Goal: Task Accomplishment & Management: Manage account settings

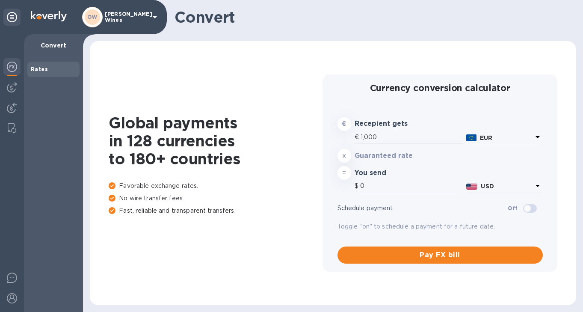
type input "1,174.6"
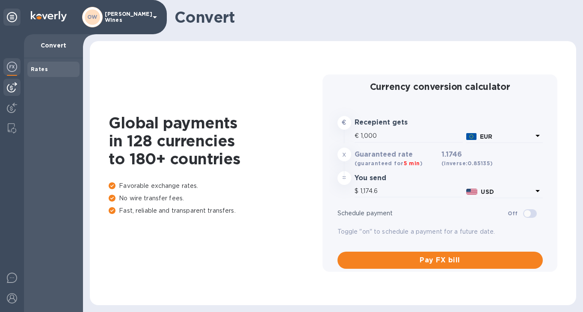
click at [13, 87] on img at bounding box center [12, 87] width 10 height 10
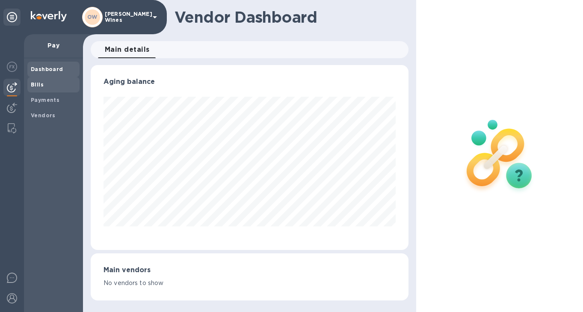
scroll to position [427186, 427056]
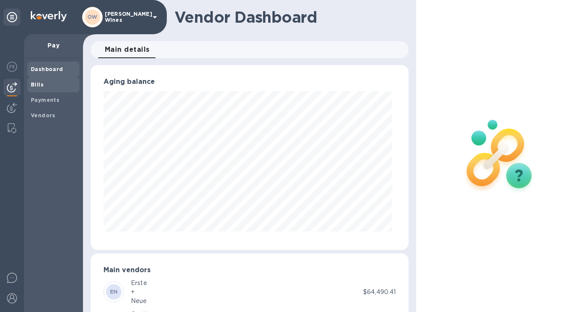
click at [35, 87] on b "Bills" at bounding box center [37, 84] width 13 height 6
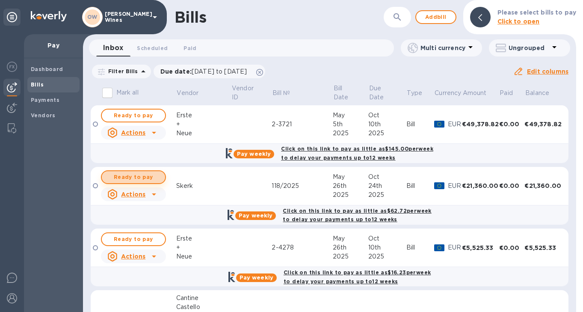
click at [145, 179] on span "Ready to pay" at bounding box center [134, 177] width 50 height 10
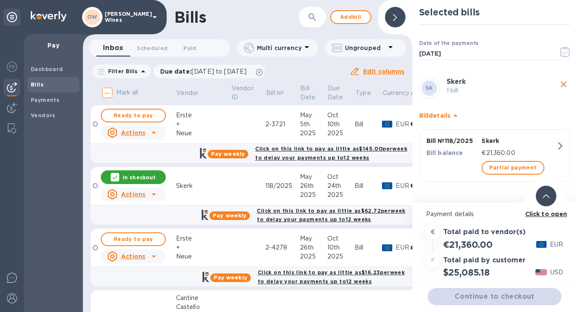
click at [543, 215] on b "Click to open" at bounding box center [546, 213] width 42 height 7
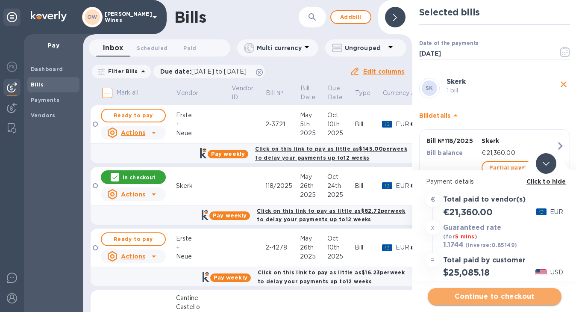
click at [495, 297] on span "Continue to checkout" at bounding box center [495, 296] width 120 height 10
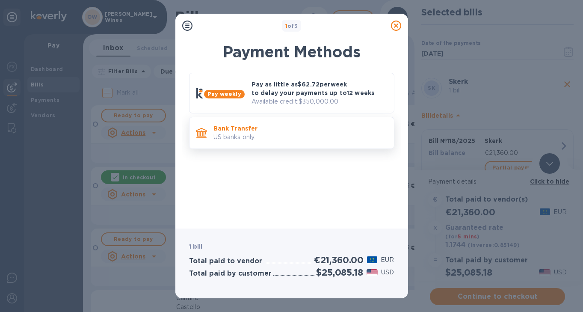
click at [269, 129] on p "Bank Transfer" at bounding box center [300, 128] width 174 height 9
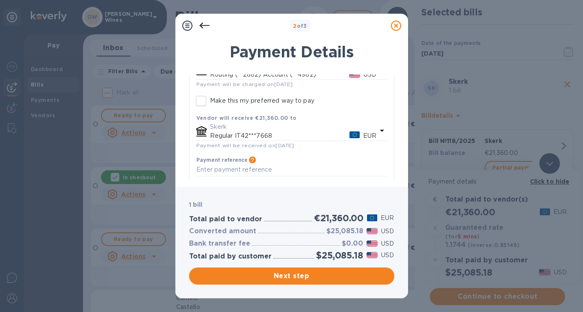
scroll to position [83, 0]
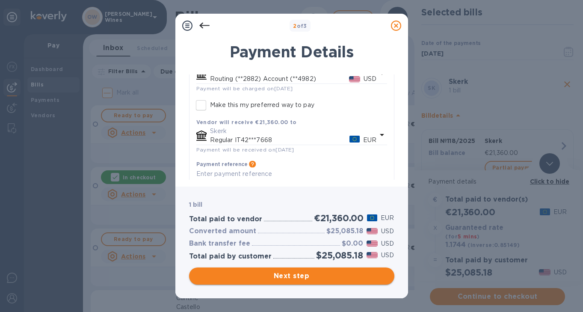
click at [291, 279] on span "Next step" at bounding box center [291, 276] width 191 height 10
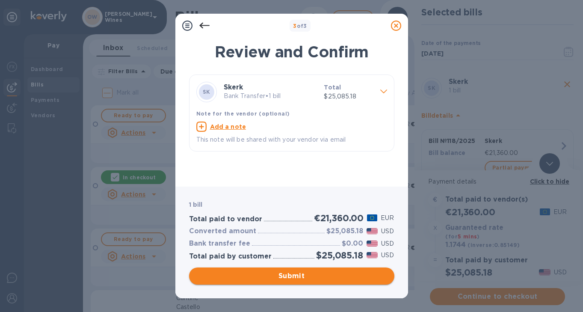
click at [310, 277] on span "Submit" at bounding box center [291, 276] width 191 height 10
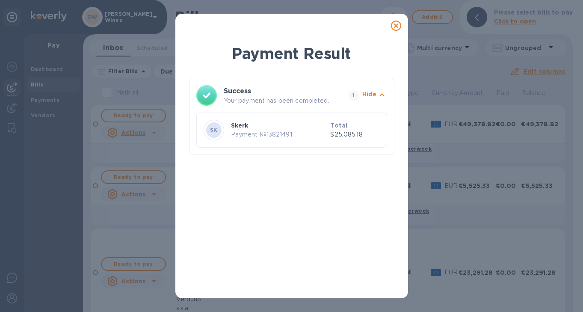
click at [396, 24] on icon at bounding box center [396, 26] width 10 height 10
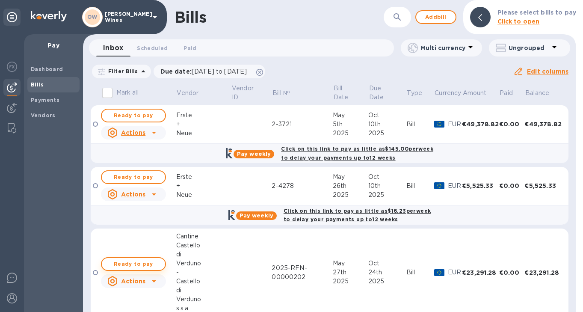
click at [132, 265] on span "Ready to pay" at bounding box center [134, 264] width 50 height 10
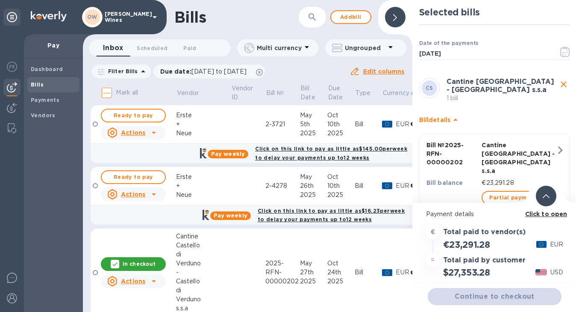
click at [538, 215] on b "Click to open" at bounding box center [546, 213] width 42 height 7
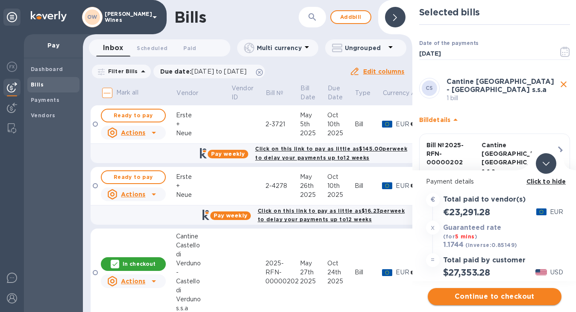
click at [487, 296] on span "Continue to checkout" at bounding box center [495, 296] width 120 height 10
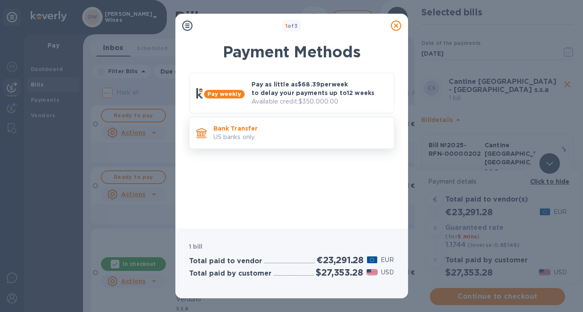
click at [286, 142] on div "Bank Transfer US banks only." at bounding box center [300, 133] width 180 height 24
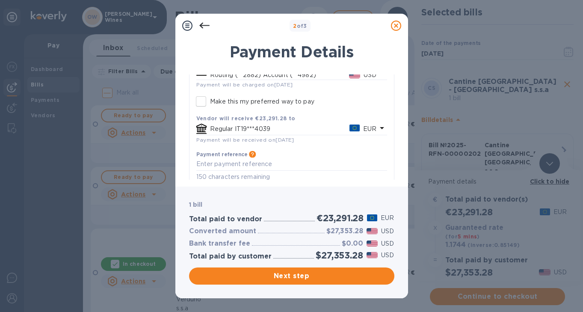
scroll to position [102, 0]
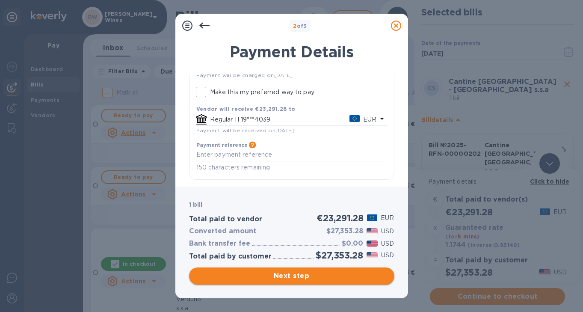
click at [288, 274] on span "Next step" at bounding box center [291, 276] width 191 height 10
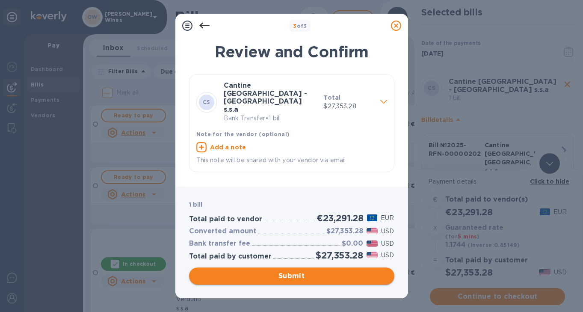
click at [336, 274] on span "Submit" at bounding box center [291, 276] width 191 height 10
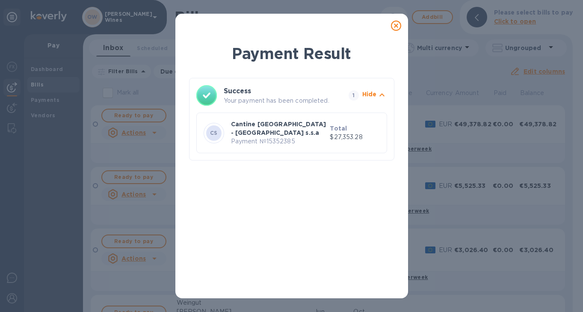
click at [397, 26] on icon at bounding box center [396, 26] width 10 height 10
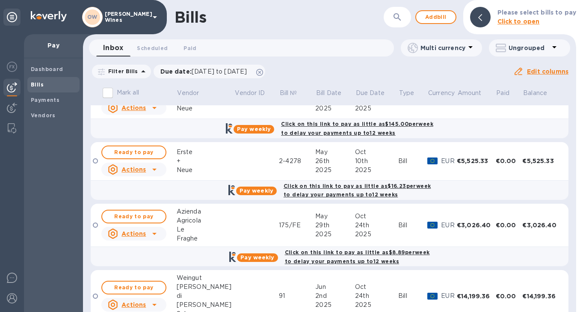
scroll to position [16, 0]
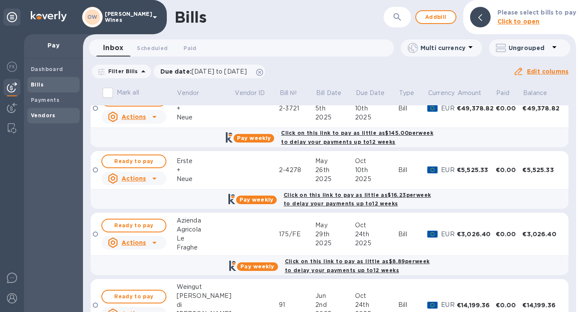
click at [46, 120] on div "Vendors" at bounding box center [53, 115] width 52 height 15
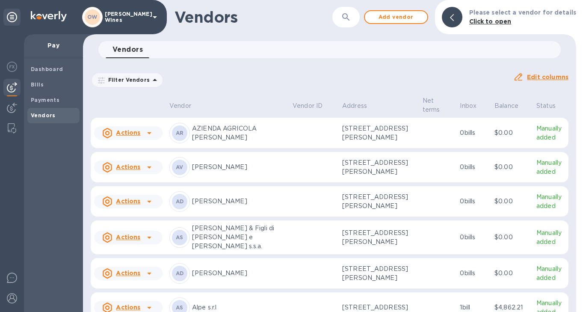
click at [356, 19] on button "button" at bounding box center [345, 17] width 21 height 21
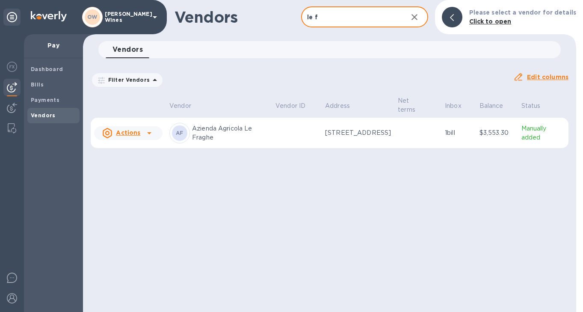
type input "le f"
click at [150, 132] on icon at bounding box center [149, 133] width 10 height 10
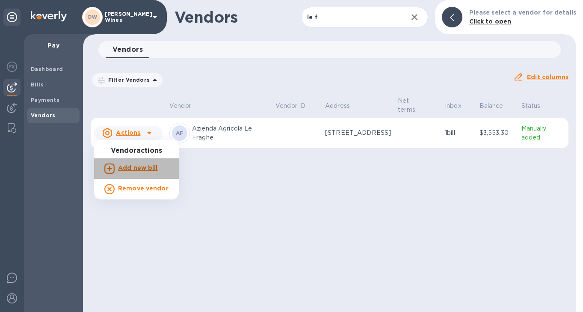
click at [138, 168] on b "Add new bill" at bounding box center [138, 167] width 40 height 7
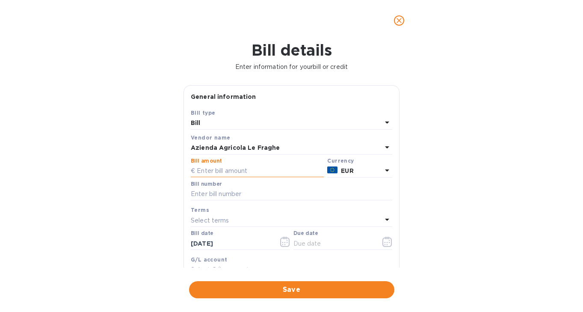
click at [219, 172] on input "text" at bounding box center [257, 171] width 133 height 13
type input "3,026.40"
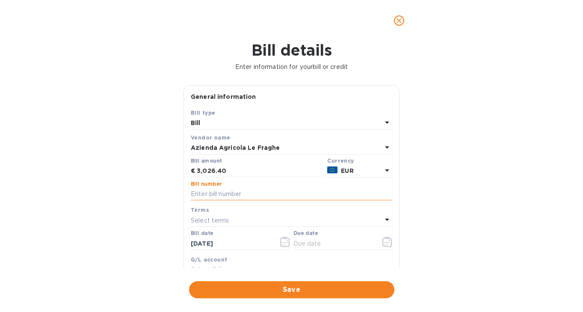
click at [199, 195] on input "text" at bounding box center [291, 194] width 201 height 13
type input "175/FE"
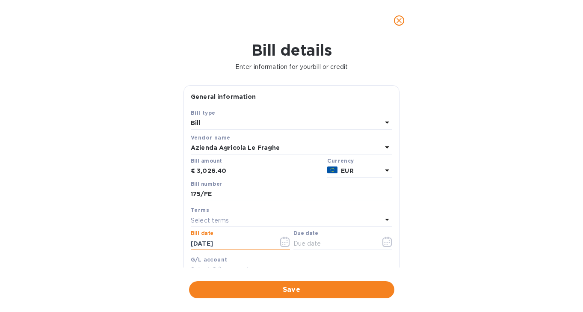
drag, startPoint x: 234, startPoint y: 242, endPoint x: 173, endPoint y: 242, distance: 60.7
click at [173, 242] on div "Bill details Enter information for your bill or credit General information Save…" at bounding box center [291, 176] width 583 height 271
type input "[DATE]"
click at [385, 245] on icon "button" at bounding box center [387, 241] width 10 height 10
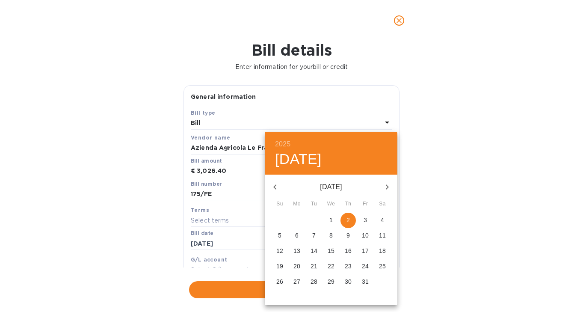
click at [352, 220] on span "2" at bounding box center [347, 219] width 15 height 9
type input "[DATE]"
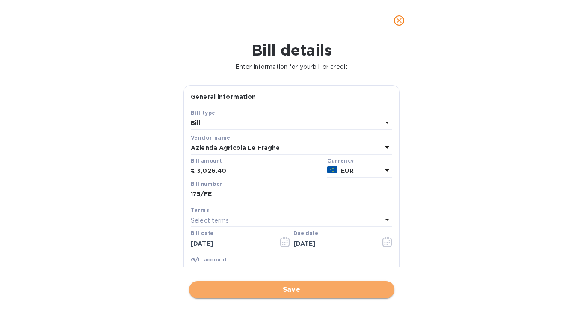
click at [319, 287] on span "Save" at bounding box center [291, 289] width 191 height 10
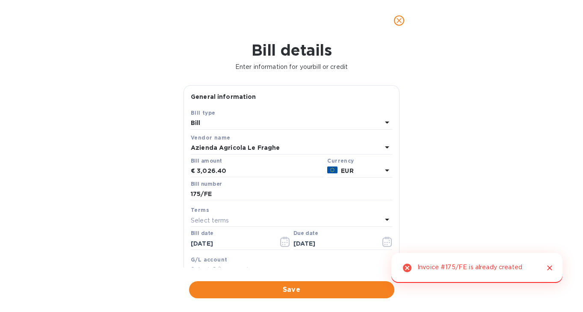
click at [551, 267] on icon "Close" at bounding box center [549, 267] width 9 height 9
click at [394, 24] on icon "close" at bounding box center [398, 20] width 9 height 9
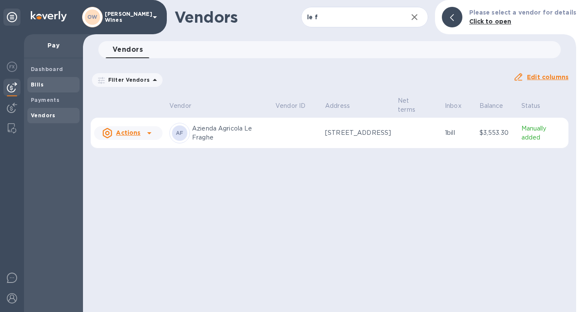
click at [41, 85] on b "Bills" at bounding box center [37, 84] width 13 height 6
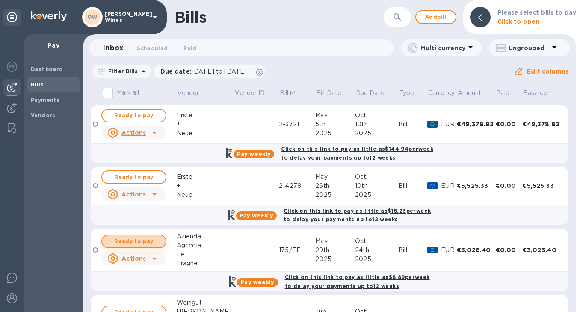
click at [132, 242] on span "Ready to pay" at bounding box center [134, 241] width 50 height 10
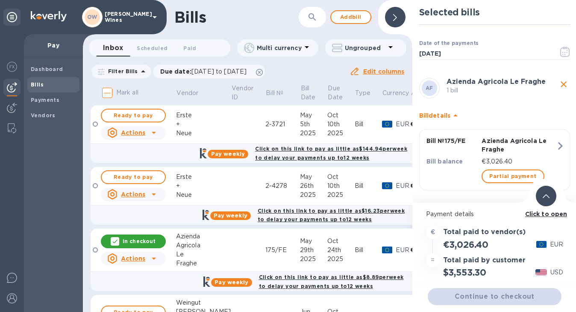
click at [533, 213] on b "Click to open" at bounding box center [546, 213] width 42 height 7
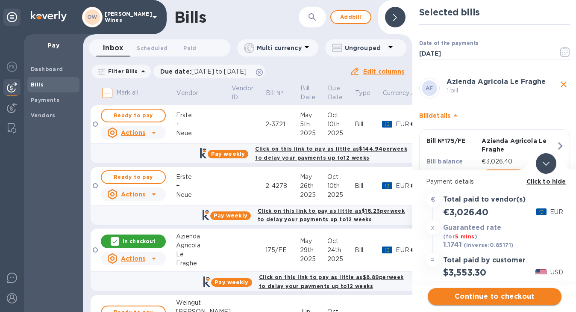
click at [501, 300] on span "Continue to checkout" at bounding box center [495, 296] width 120 height 10
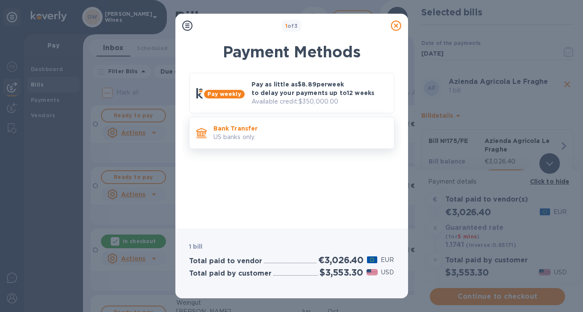
click at [320, 138] on p "US banks only." at bounding box center [300, 136] width 174 height 9
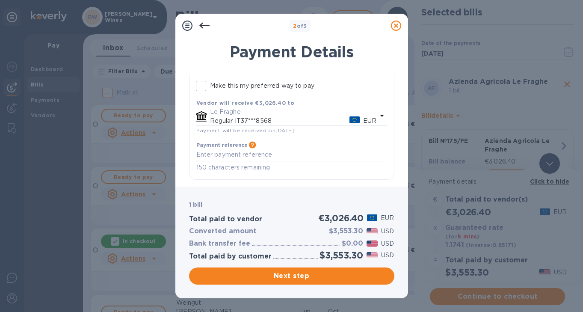
scroll to position [103, 0]
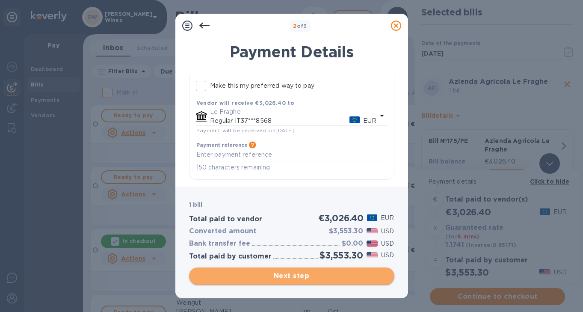
click at [294, 275] on span "Next step" at bounding box center [291, 276] width 191 height 10
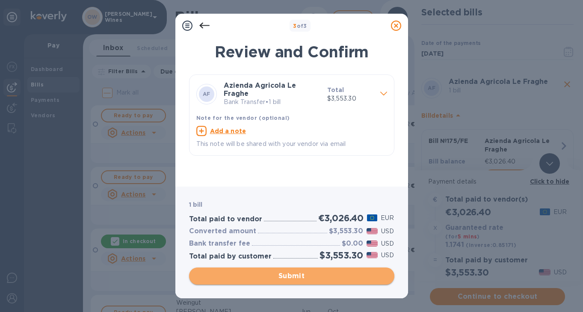
click at [324, 274] on span "Submit" at bounding box center [291, 276] width 191 height 10
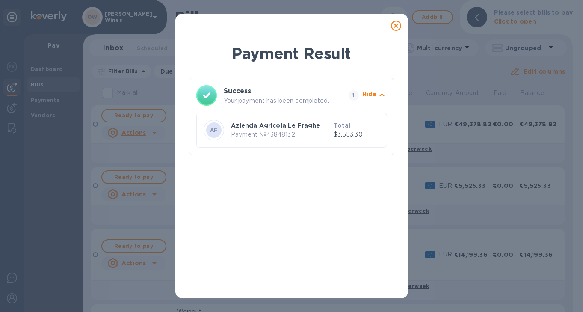
click at [398, 26] on icon at bounding box center [396, 26] width 10 height 10
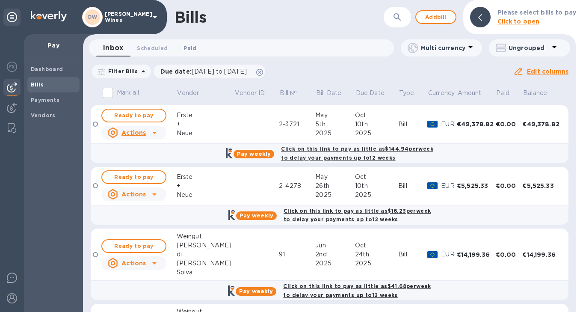
click at [183, 51] on span "Paid 0" at bounding box center [189, 48] width 13 height 9
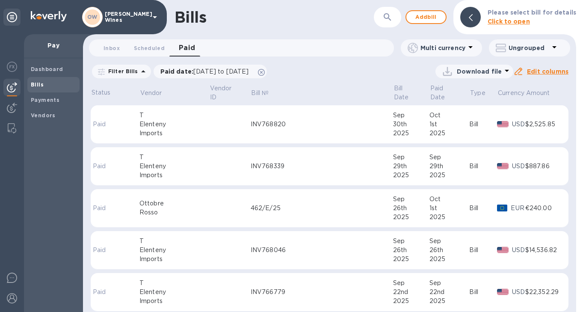
click at [472, 51] on icon at bounding box center [470, 47] width 10 height 10
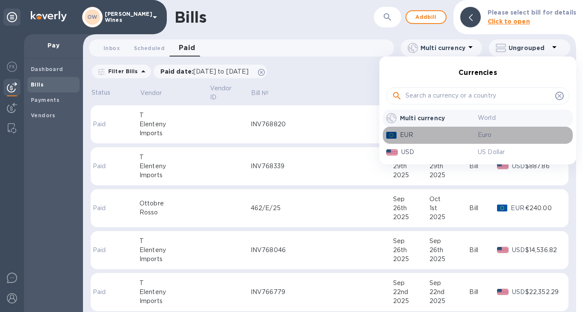
click at [412, 136] on p "EUR" at bounding box center [439, 134] width 78 height 9
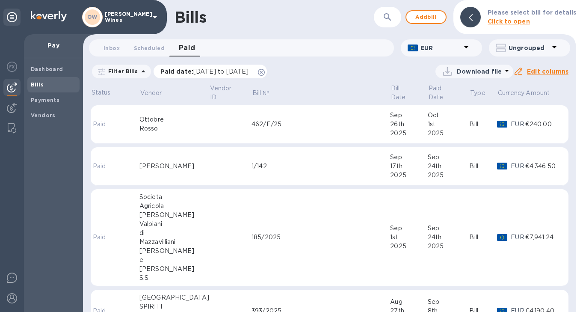
click at [253, 71] on p "Paid date : [DATE] to [DATE]" at bounding box center [206, 71] width 93 height 9
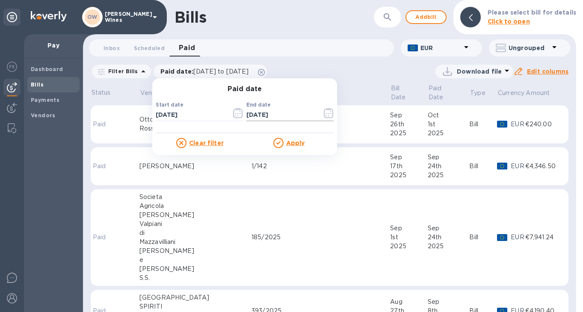
click at [324, 116] on icon "button" at bounding box center [329, 113] width 10 height 10
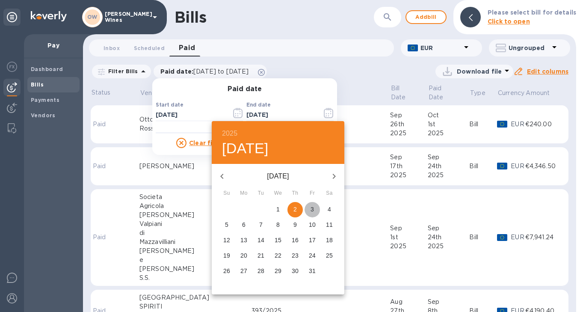
click at [312, 207] on p "3" at bounding box center [311, 209] width 3 height 9
type input "[DATE]"
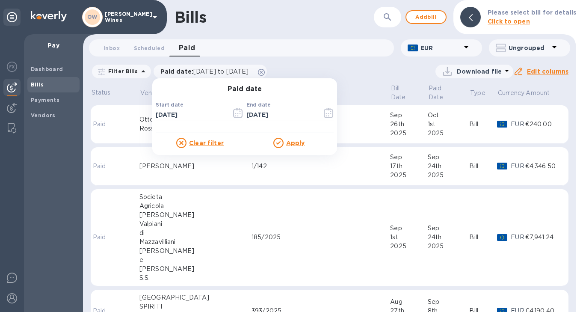
click at [292, 139] on u "Apply" at bounding box center [295, 142] width 19 height 7
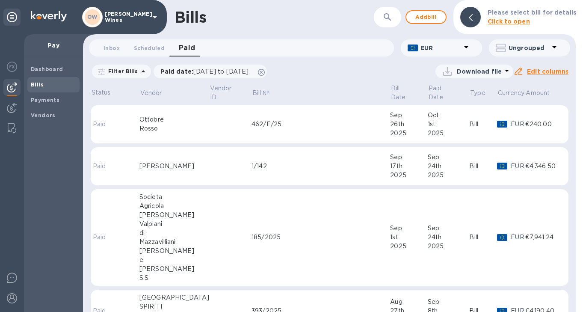
click at [297, 120] on div "462/E/25" at bounding box center [320, 124] width 138 height 9
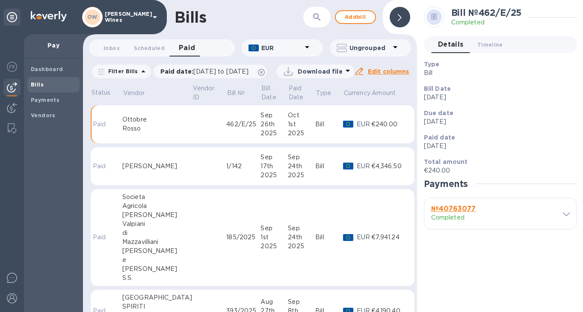
click at [461, 208] on b "№ 40763077" at bounding box center [453, 208] width 44 height 8
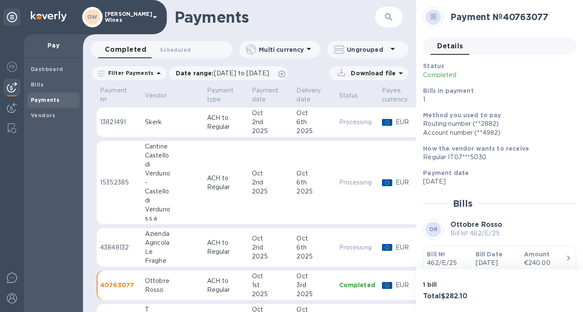
click at [430, 251] on b "Bill №" at bounding box center [436, 253] width 18 height 7
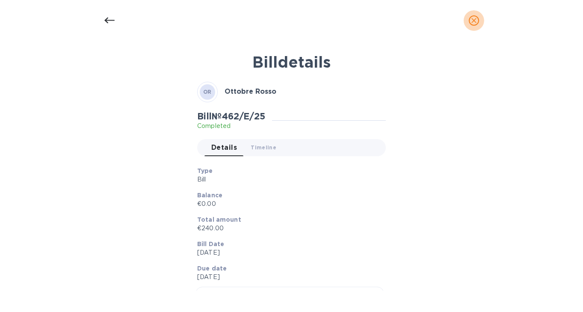
click at [476, 24] on icon "close" at bounding box center [473, 20] width 9 height 9
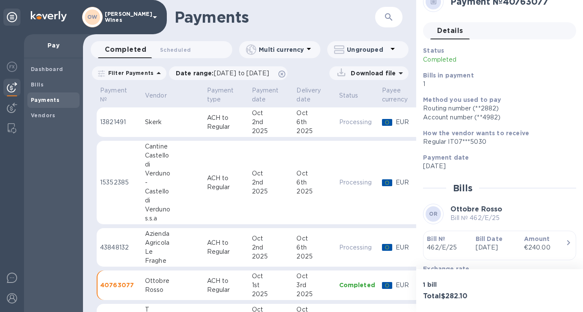
click at [160, 116] on td "Skerk" at bounding box center [172, 122] width 62 height 30
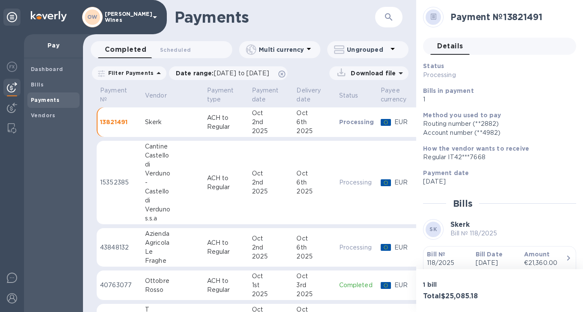
click at [436, 252] on b "Bill №" at bounding box center [436, 253] width 18 height 7
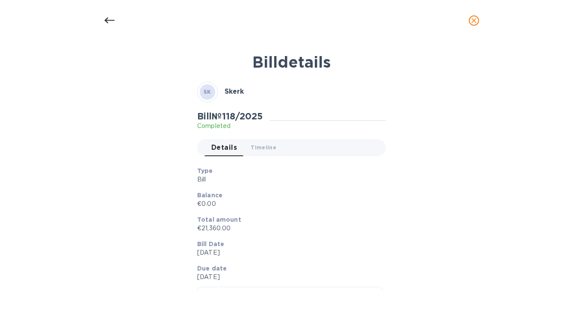
click at [471, 21] on icon "close" at bounding box center [473, 20] width 9 height 9
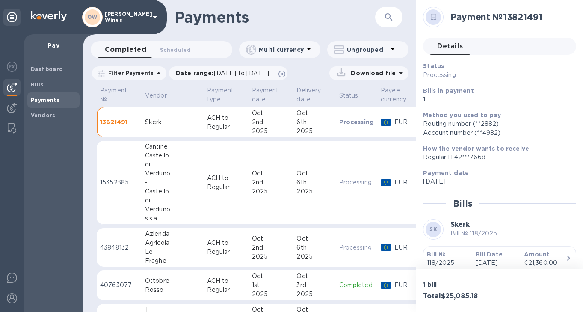
scroll to position [15, 0]
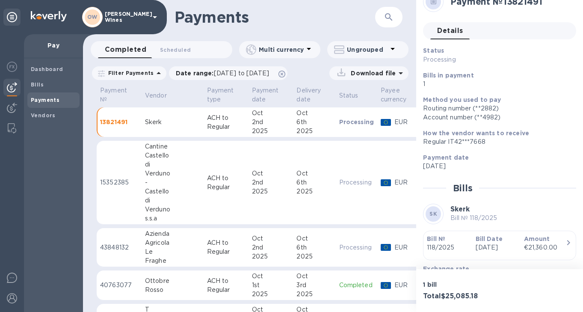
click at [152, 178] on div "-" at bounding box center [172, 182] width 55 height 9
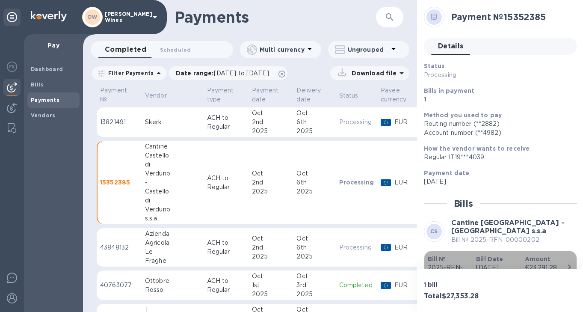
click at [438, 253] on div "Bill № 2025-RFN-00000202" at bounding box center [448, 267] width 48 height 33
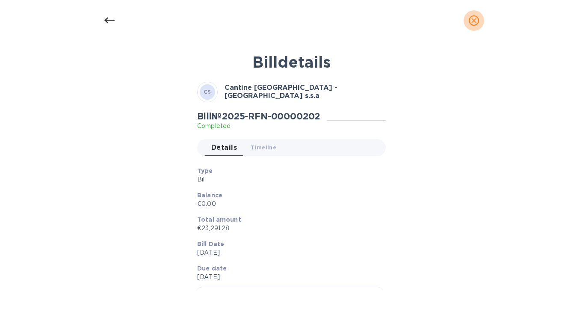
click at [473, 19] on icon "close" at bounding box center [473, 20] width 9 height 9
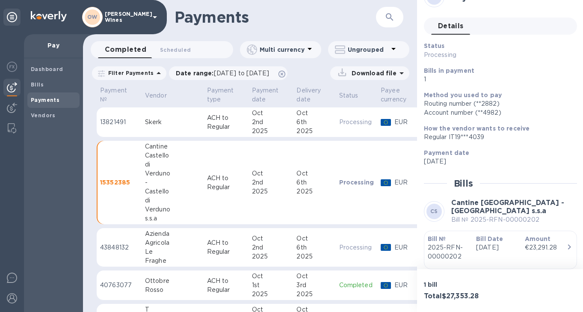
click at [162, 240] on div "Agricola" at bounding box center [172, 242] width 55 height 9
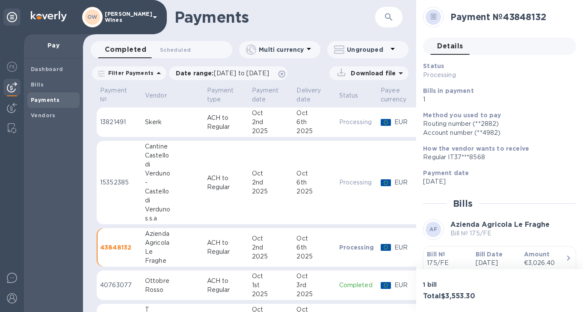
click at [436, 254] on b "Bill №" at bounding box center [436, 253] width 18 height 7
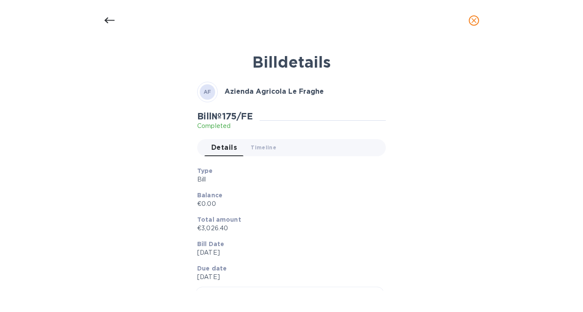
click at [108, 18] on icon at bounding box center [109, 20] width 10 height 10
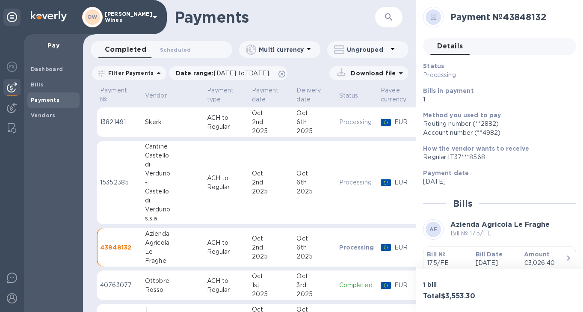
scroll to position [15, 0]
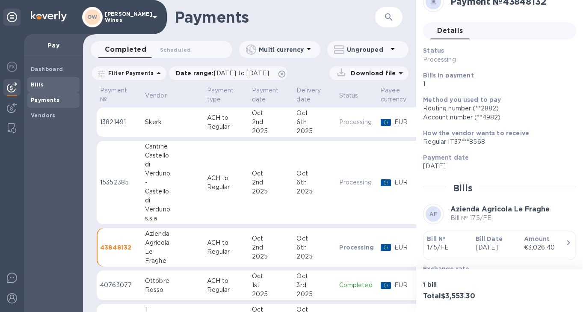
click at [33, 84] on b "Bills" at bounding box center [37, 84] width 13 height 6
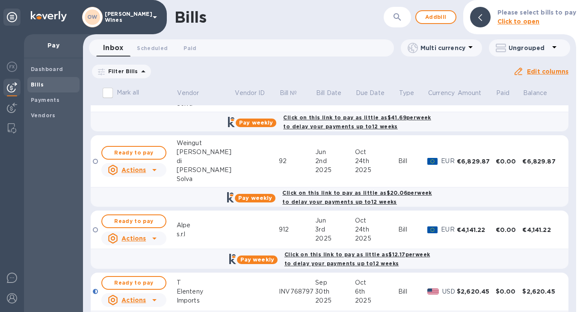
scroll to position [260, 0]
